Goal: Find specific page/section: Find specific page/section

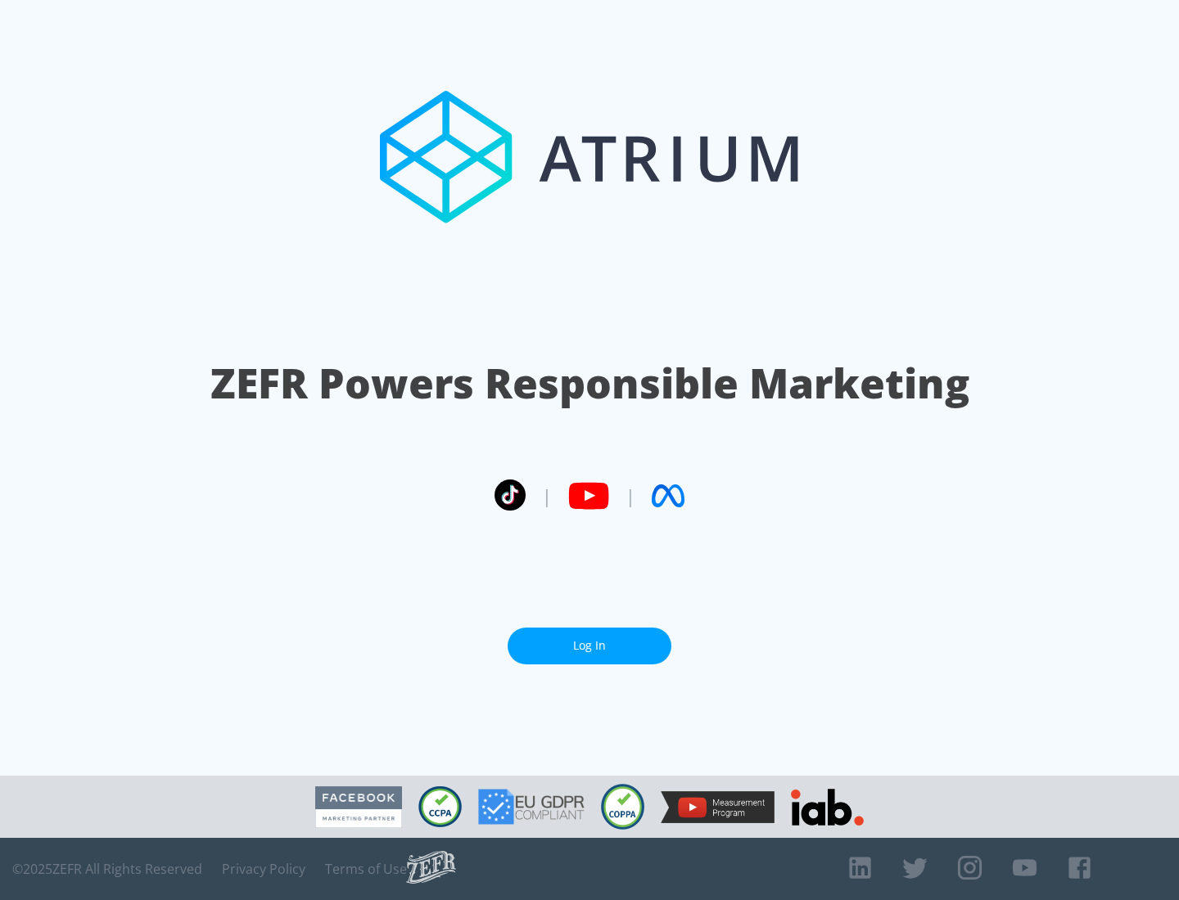
click at [589, 646] on link "Log In" at bounding box center [589, 646] width 164 height 37
